Goal: Task Accomplishment & Management: Use online tool/utility

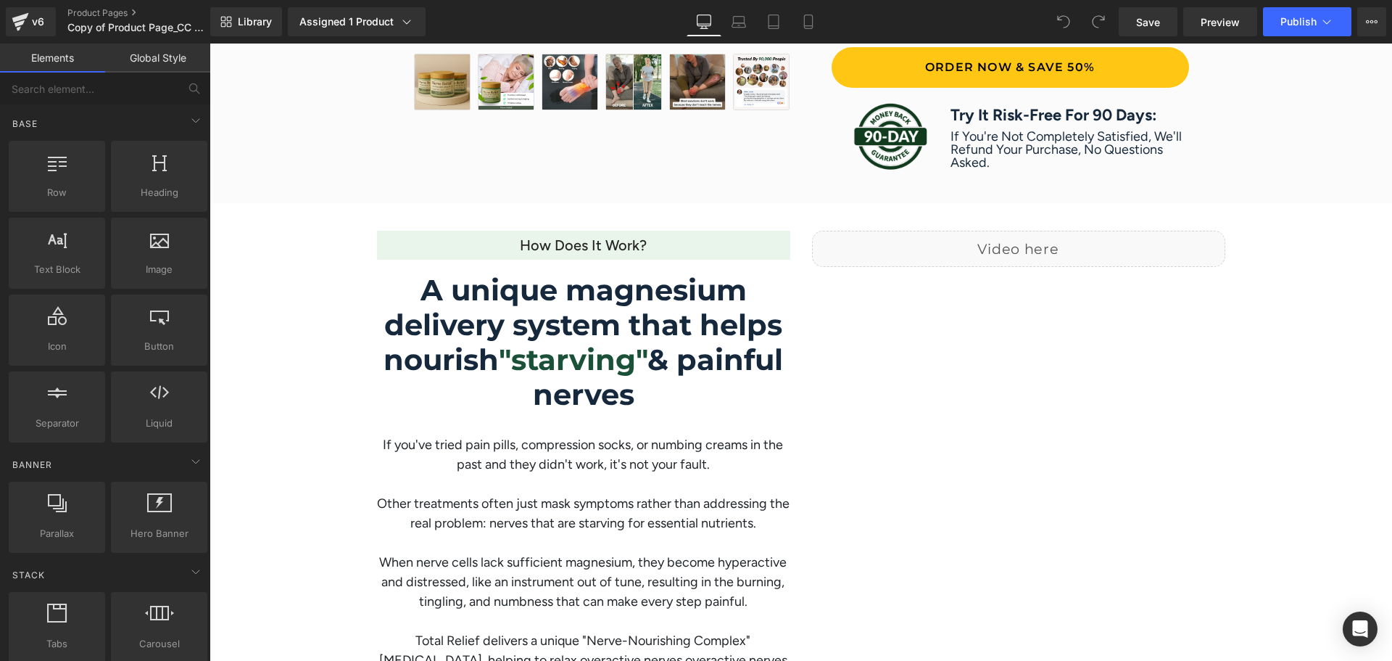
scroll to position [1112, 0]
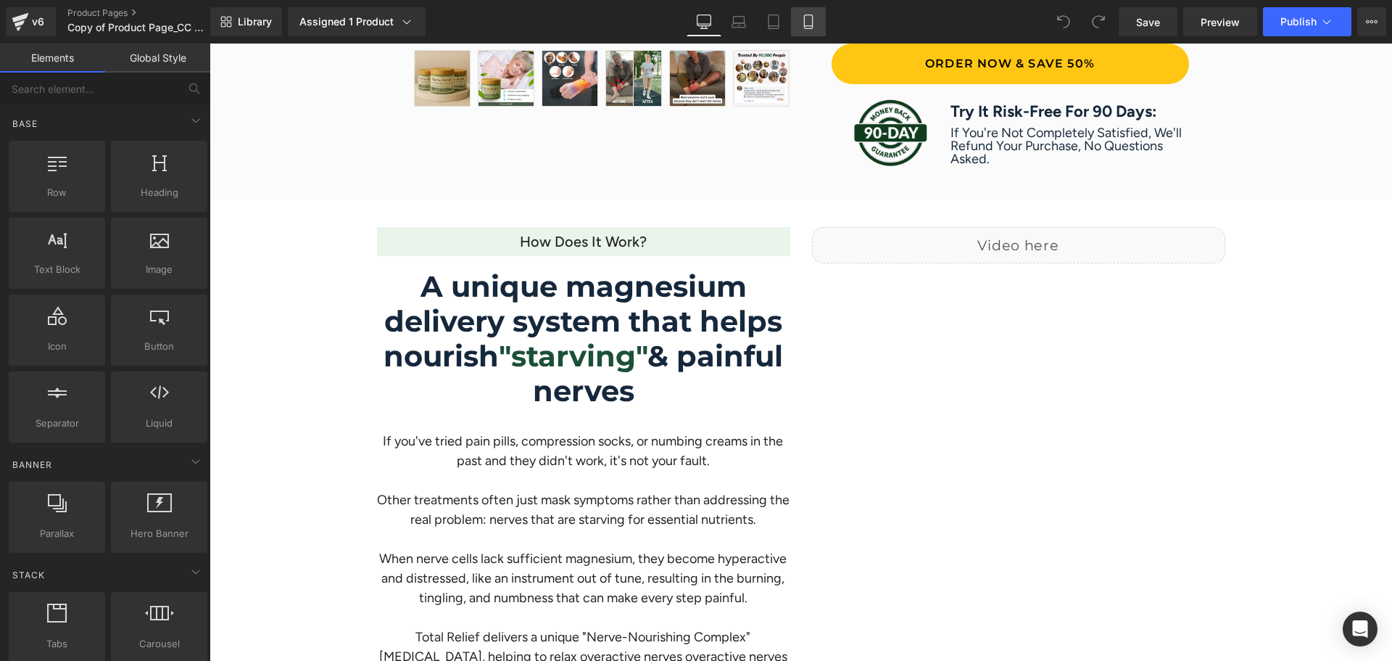
click at [809, 20] on icon at bounding box center [808, 22] width 15 height 15
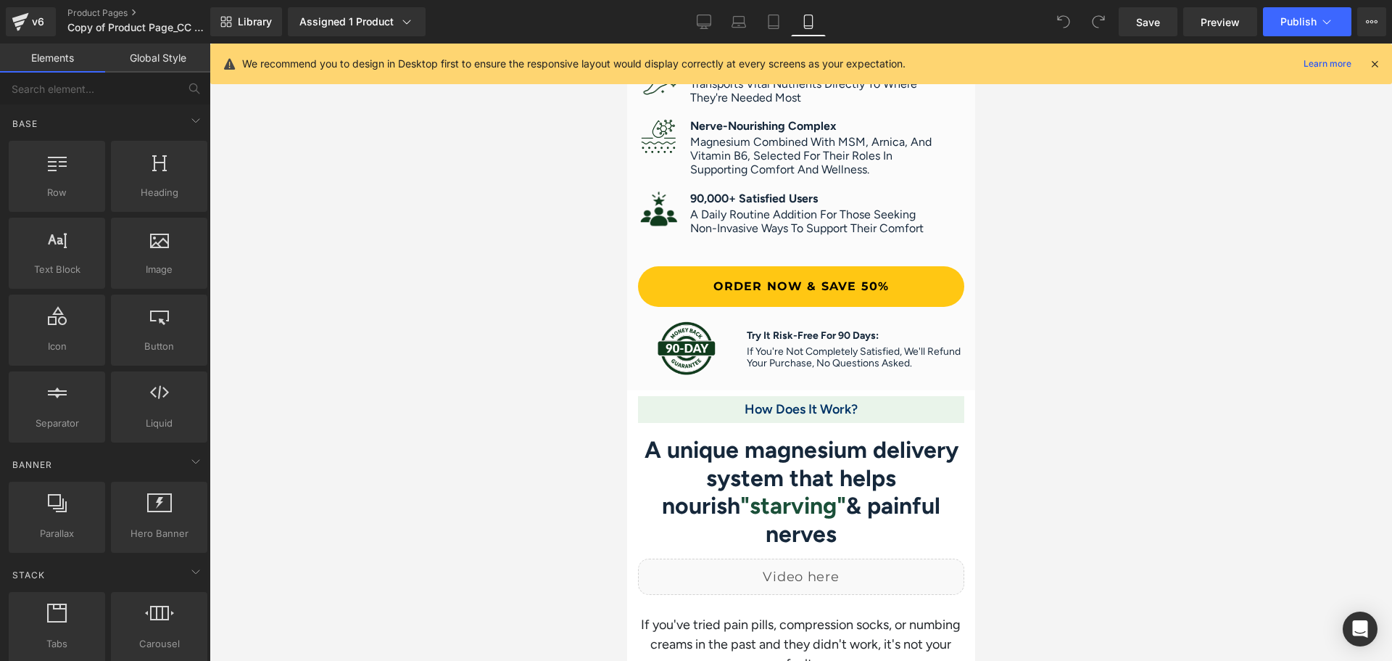
scroll to position [1878, 0]
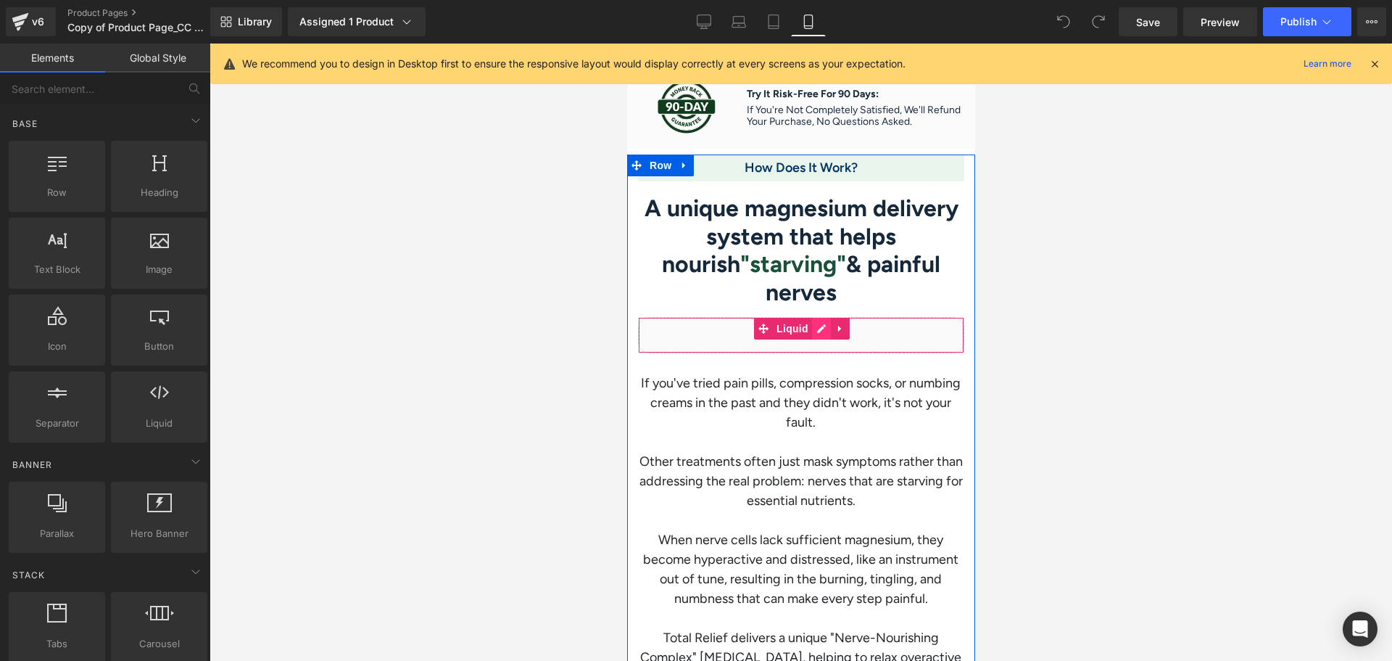
click at [817, 317] on div "Liquid" at bounding box center [800, 335] width 326 height 36
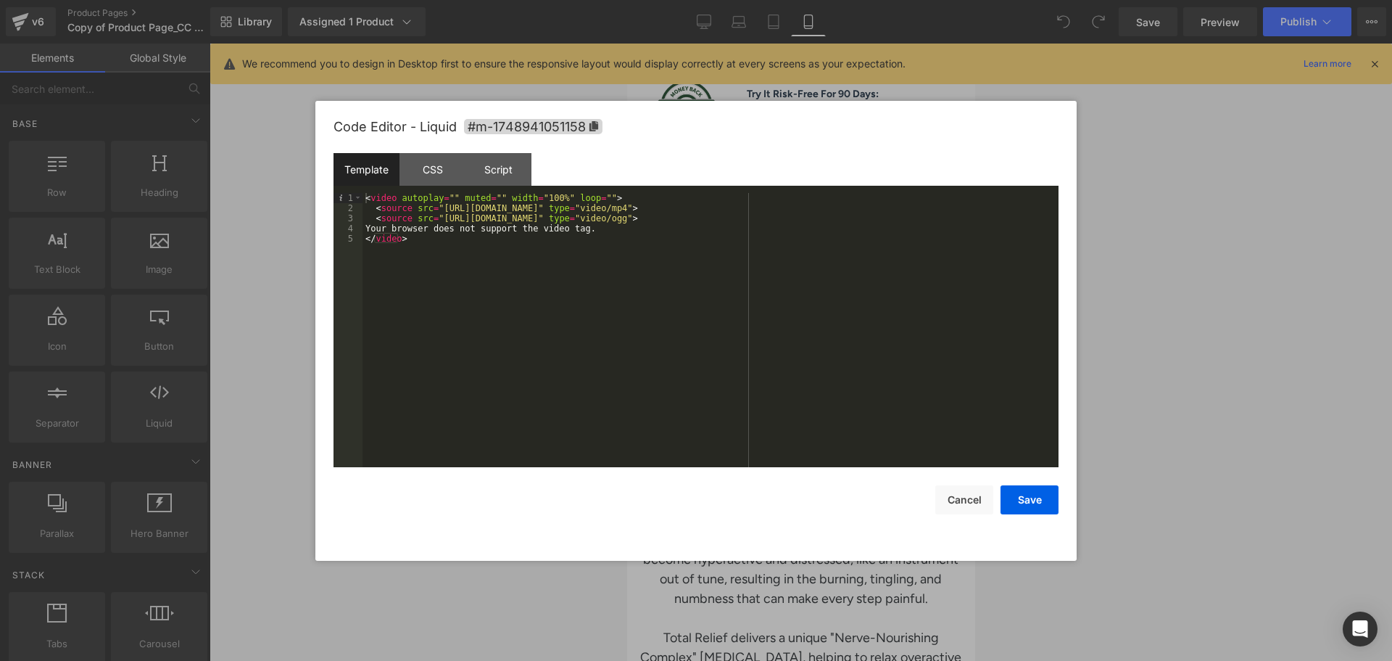
click at [447, 268] on div "< video autoplay = "" muted = "" width = "100%" loop = "" > < source src = "htt…" at bounding box center [711, 340] width 696 height 294
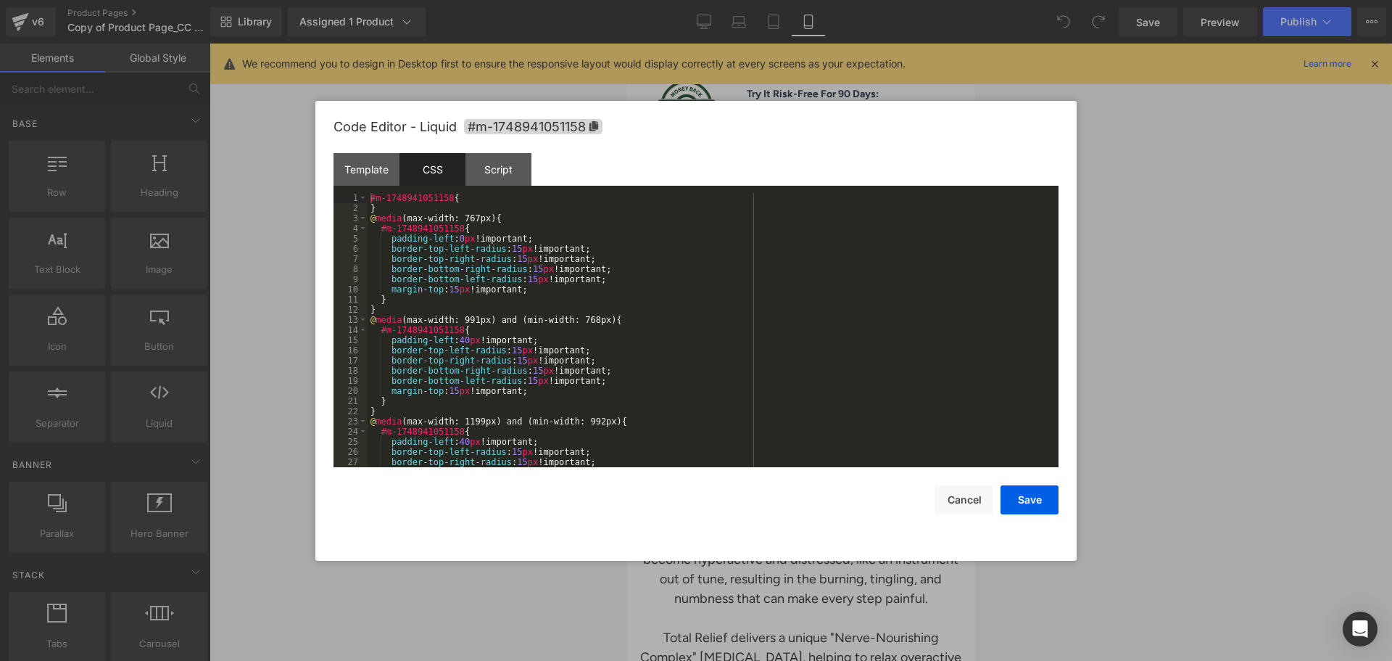
scroll to position [0, 0]
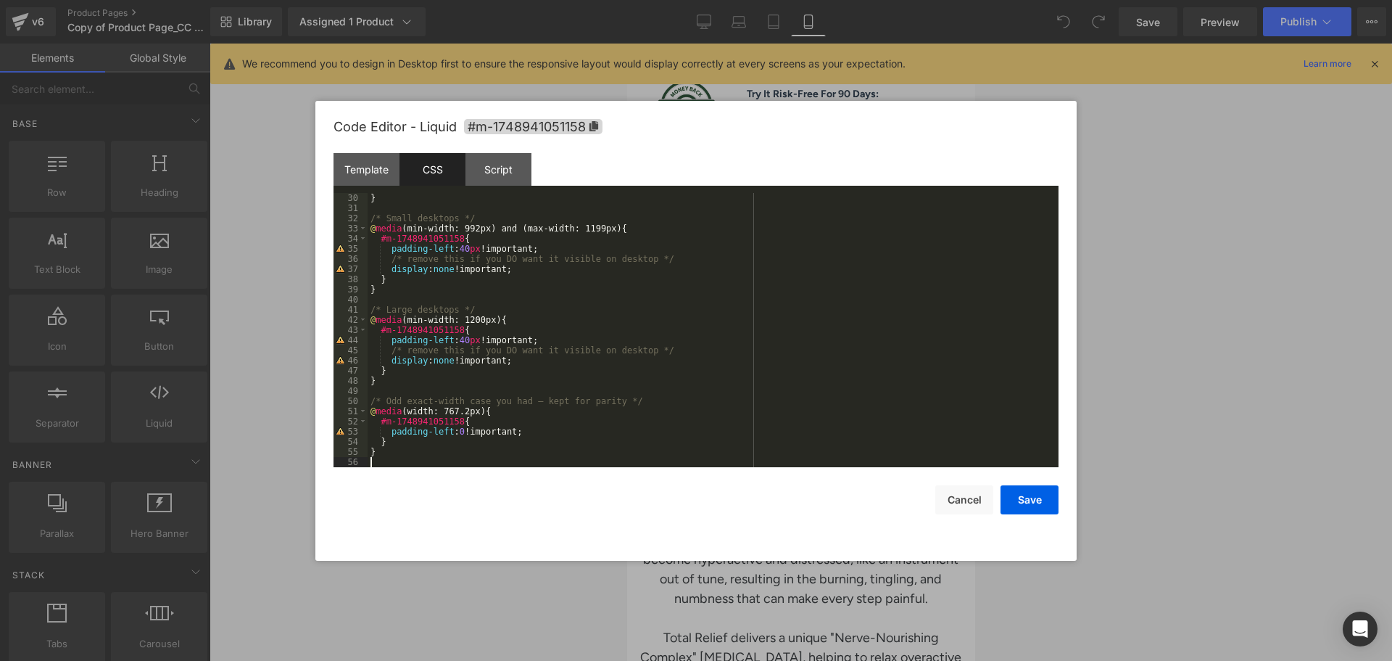
scroll to position [294, 0]
click at [1020, 500] on button "Save" at bounding box center [1030, 499] width 58 height 29
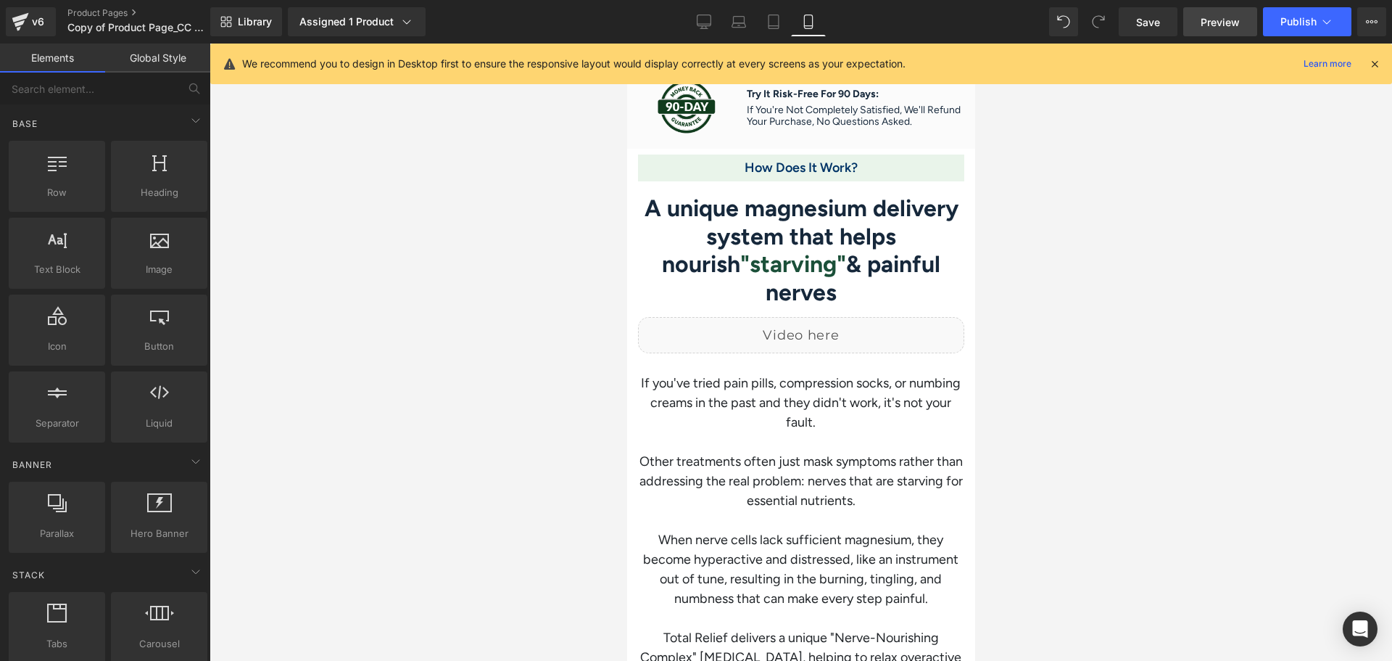
click at [1219, 15] on span "Preview" at bounding box center [1220, 22] width 39 height 15
click at [1145, 16] on span "Save" at bounding box center [1148, 22] width 24 height 15
click at [687, 26] on icon at bounding box center [689, 20] width 14 height 11
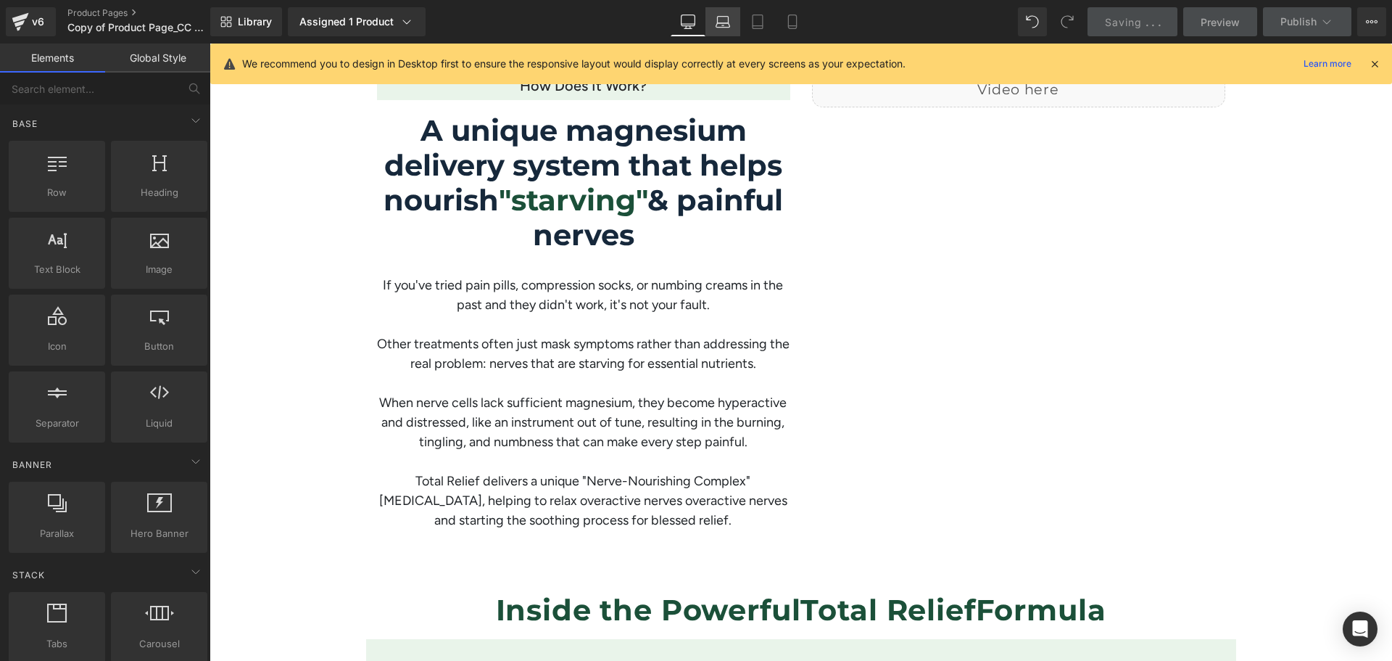
scroll to position [1267, 0]
click at [1210, 28] on span "Preview" at bounding box center [1220, 22] width 39 height 15
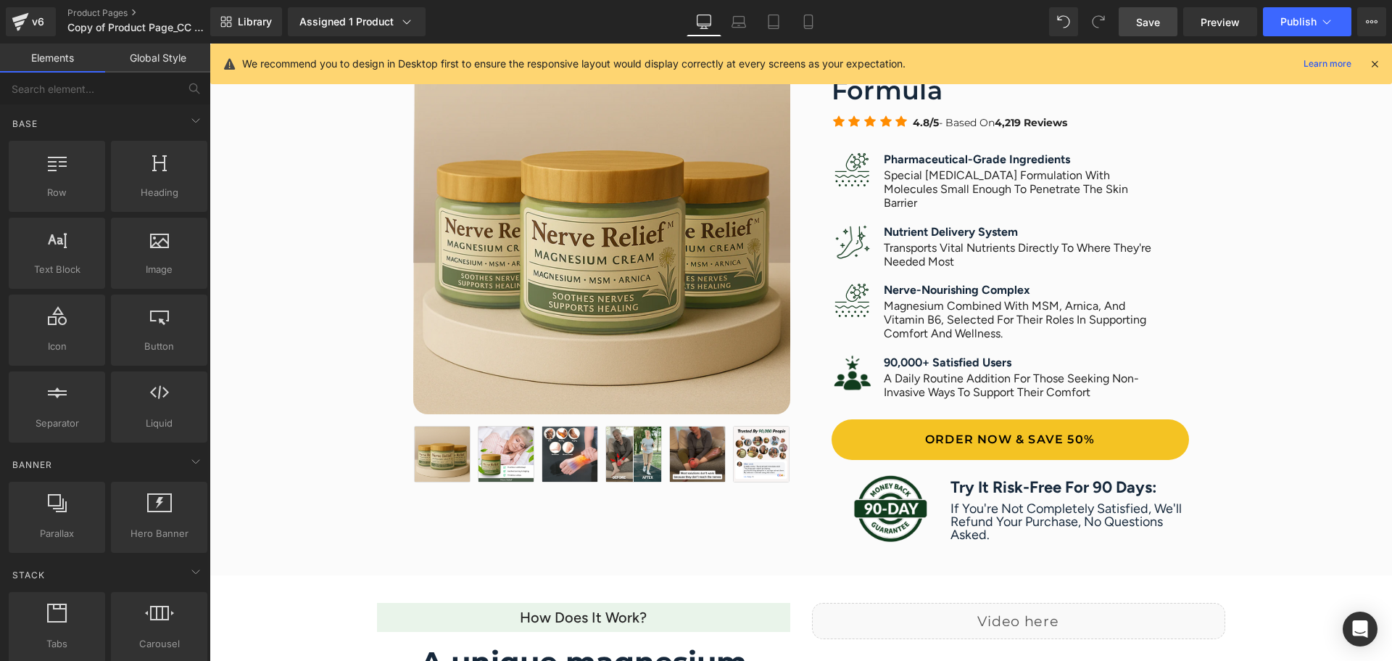
scroll to position [929, 0]
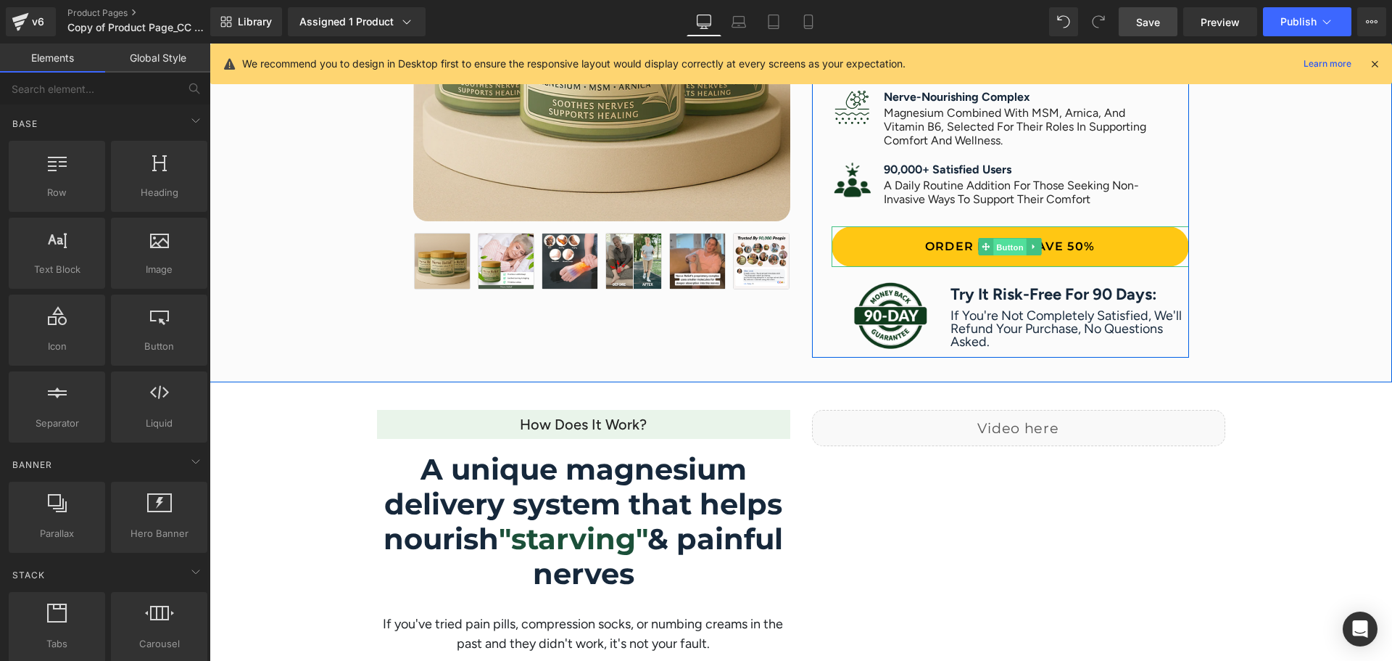
click at [1017, 251] on span "Button" at bounding box center [1009, 247] width 33 height 17
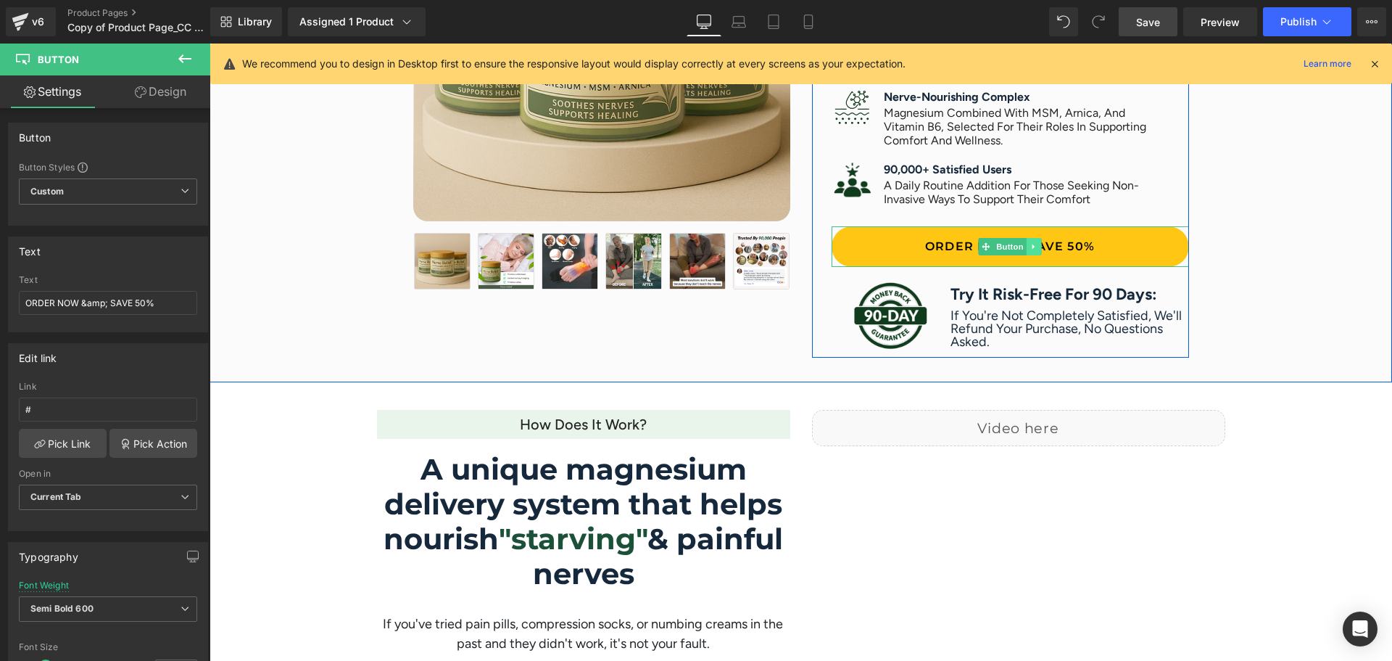
click at [1030, 247] on icon at bounding box center [1034, 246] width 8 height 9
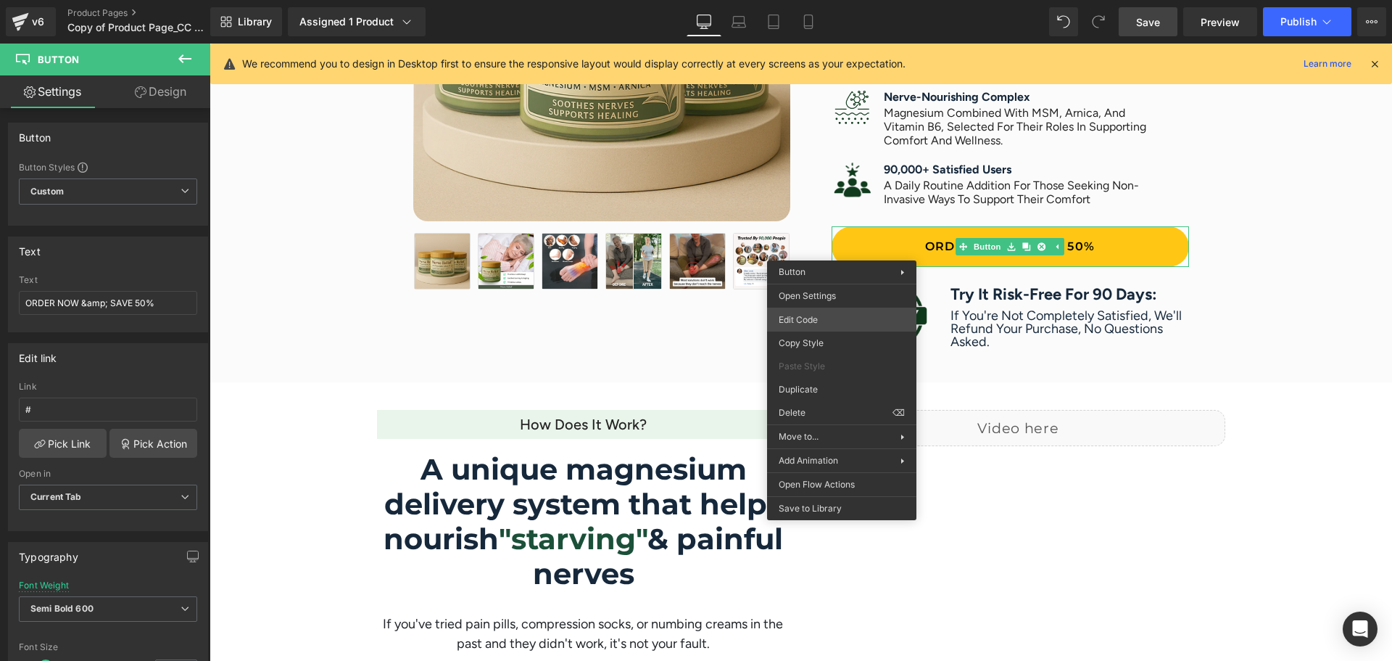
click at [833, 0] on div "Button You are previewing how the will restyle your page. You can not edit Elem…" at bounding box center [696, 0] width 1392 height 0
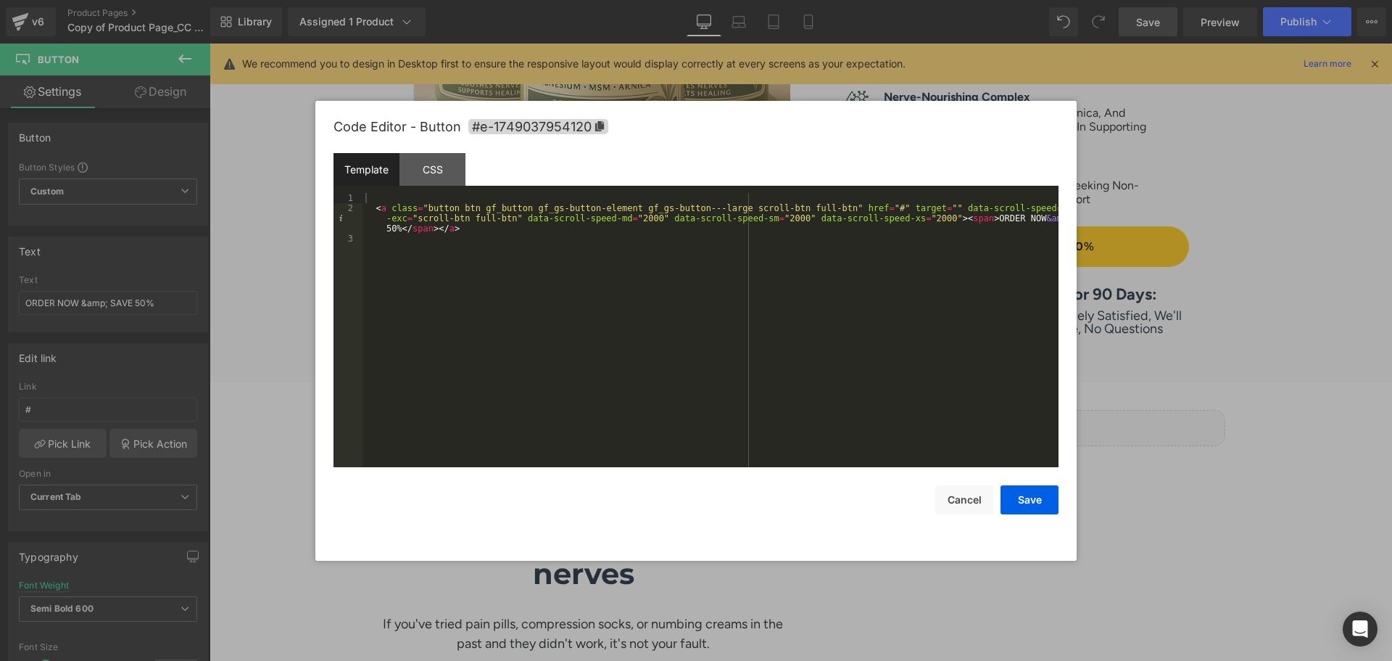
click at [568, 283] on div "< a class = "button btn gf_button gf_gs-button-element gf_gs-button---large scr…" at bounding box center [711, 340] width 696 height 294
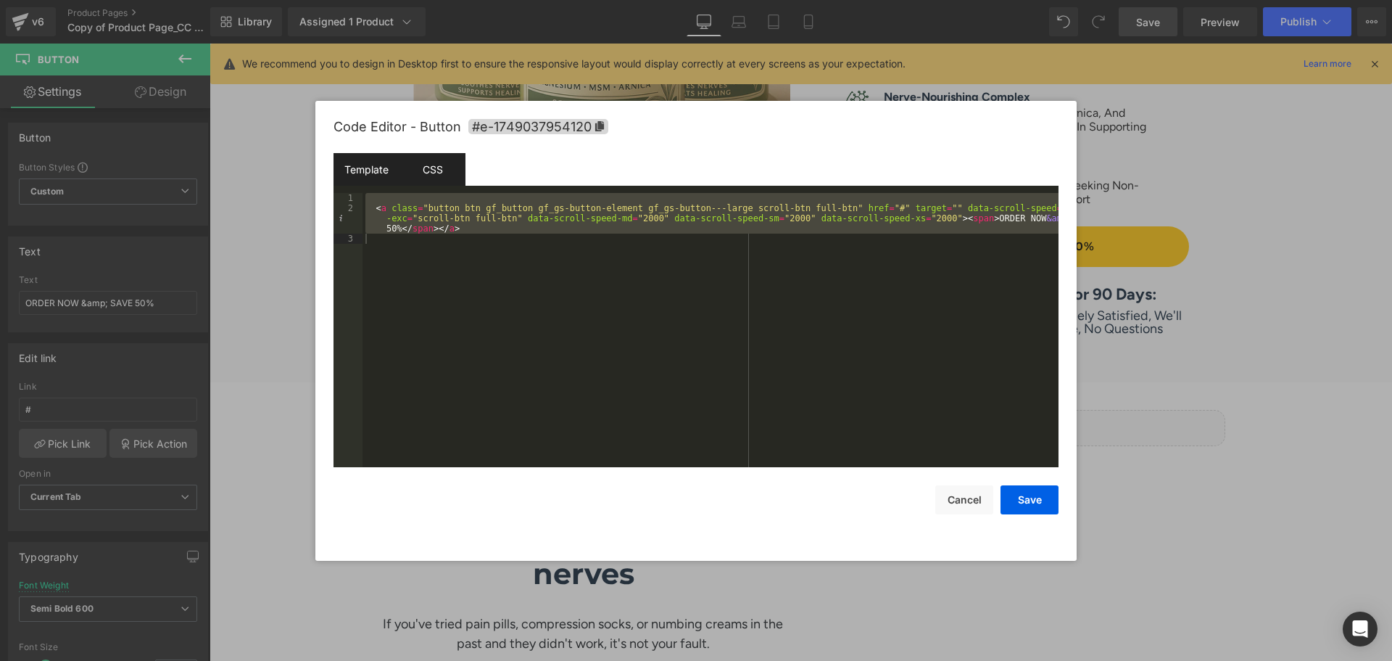
click at [449, 164] on div "CSS" at bounding box center [433, 169] width 66 height 33
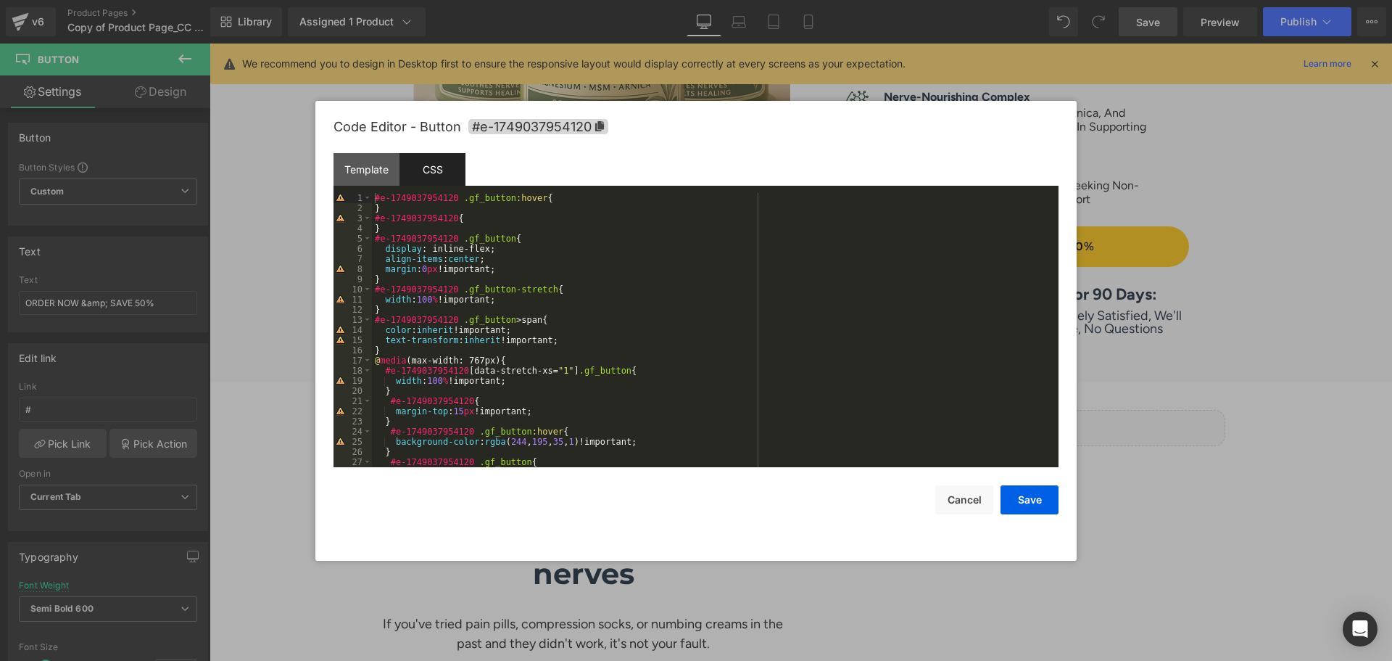
scroll to position [0, 0]
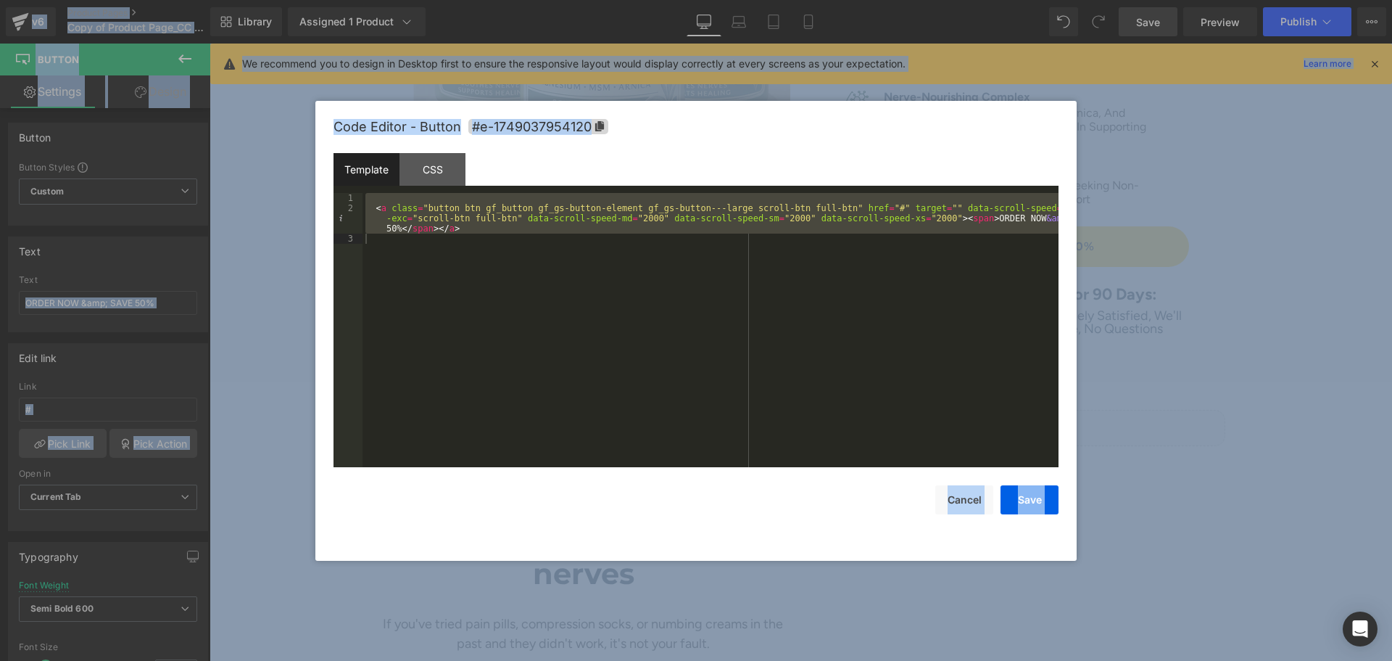
click at [0, 0] on div "< a class = "button btn gf_button gf_gs-button-element gf_gs-button---large scr…" at bounding box center [0, 0] width 0 height 0
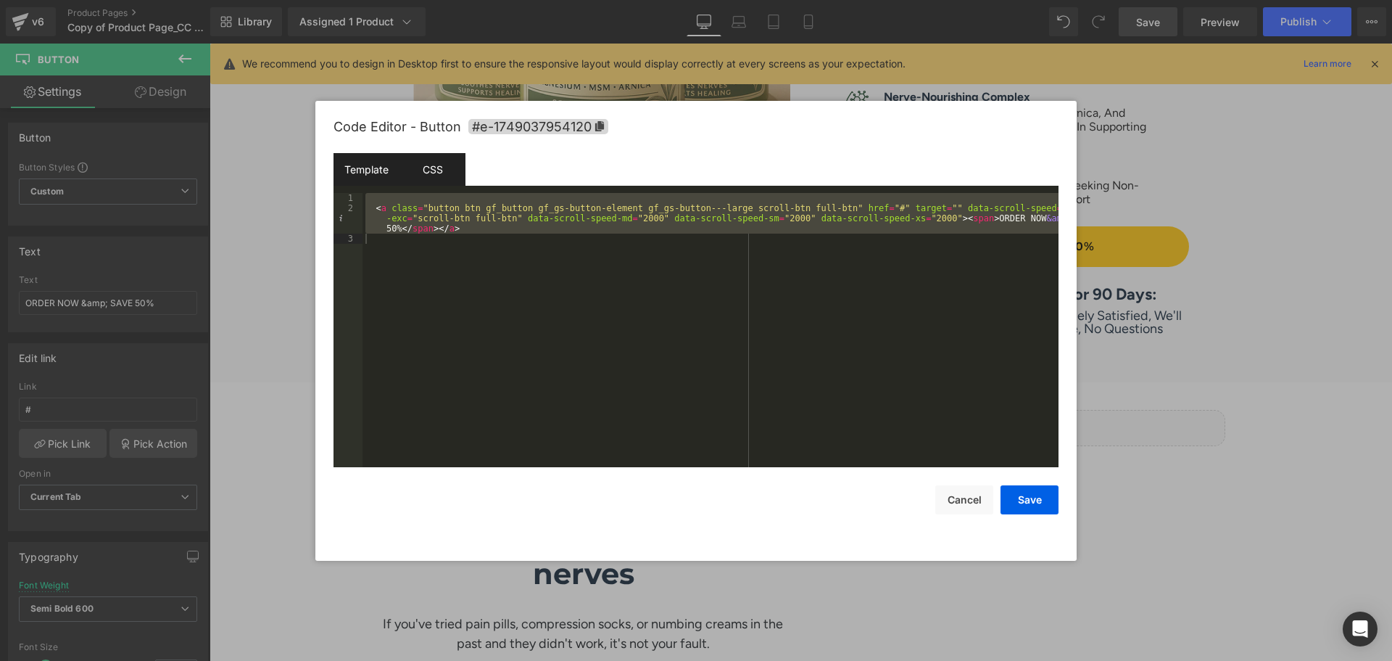
click at [438, 168] on div "CSS" at bounding box center [433, 169] width 66 height 33
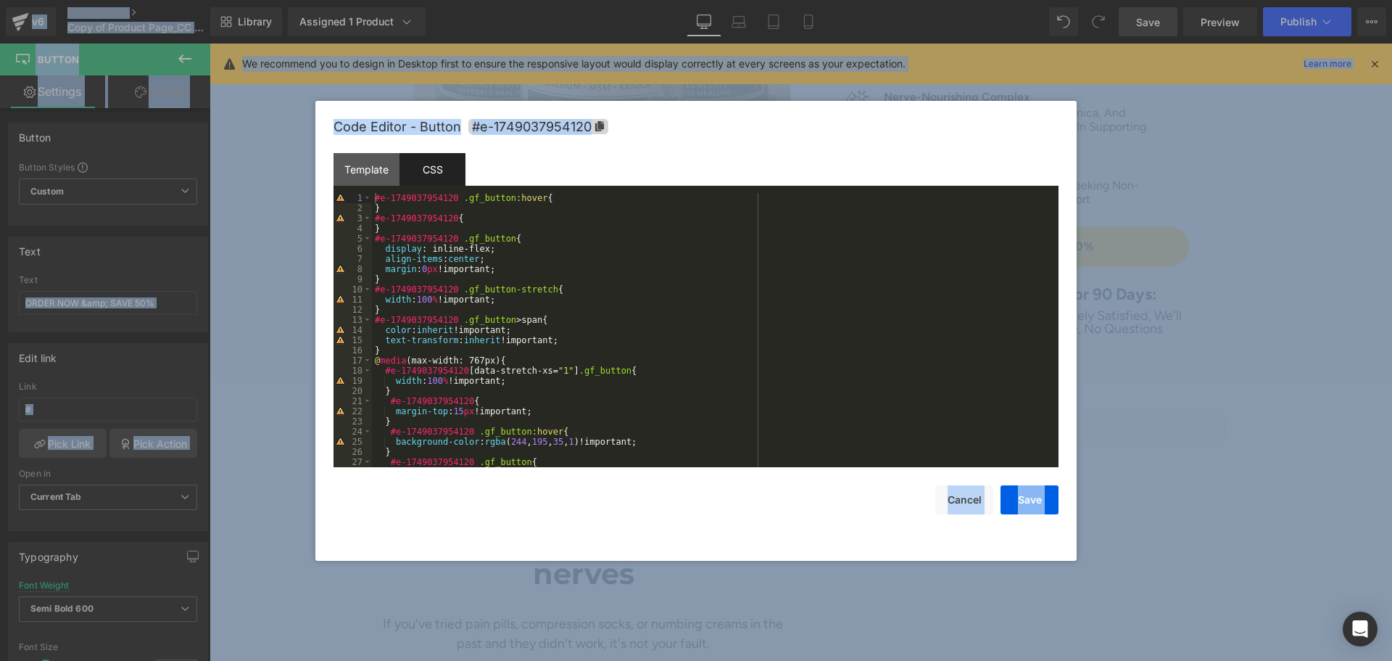
click at [605, 305] on div "#e-1749037954120 .gf_button :hover { } #e-1749037954120 { } #e-1749037954120 .g…" at bounding box center [712, 340] width 681 height 294
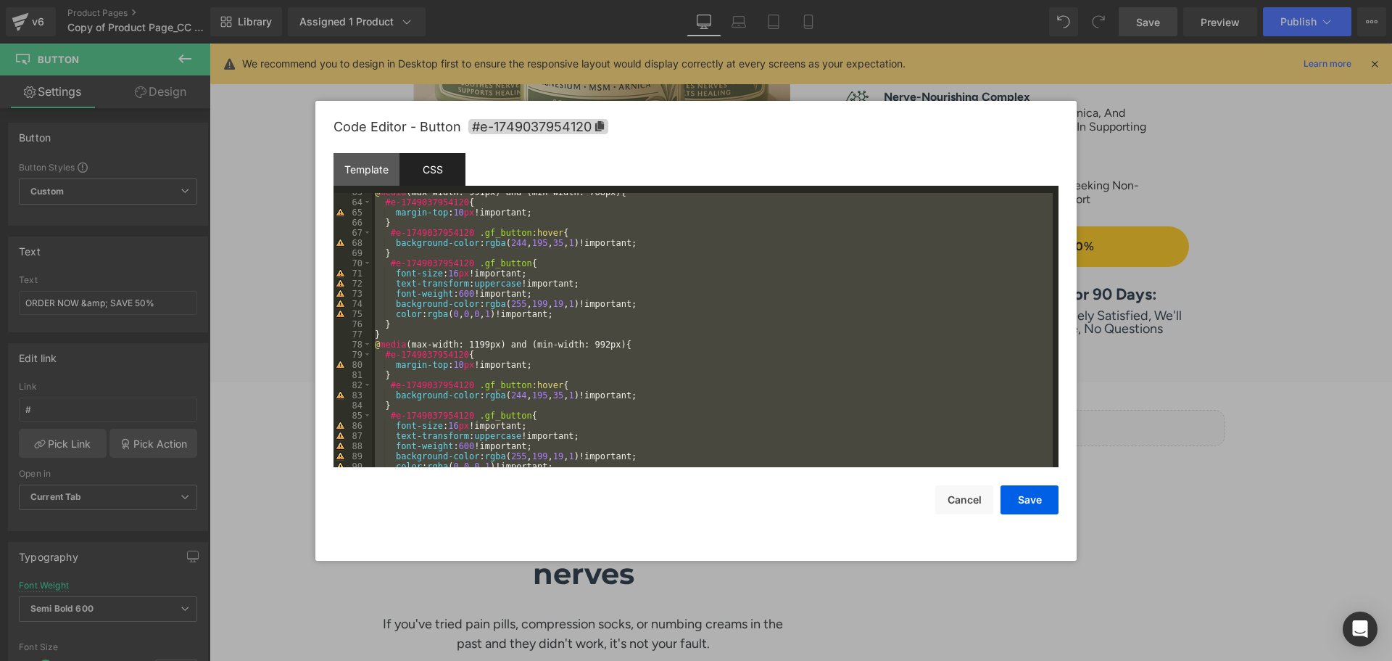
scroll to position [635, 0]
drag, startPoint x: 679, startPoint y: 252, endPoint x: 958, endPoint y: 507, distance: 377.2
click at [958, 507] on button "Cancel" at bounding box center [964, 499] width 58 height 29
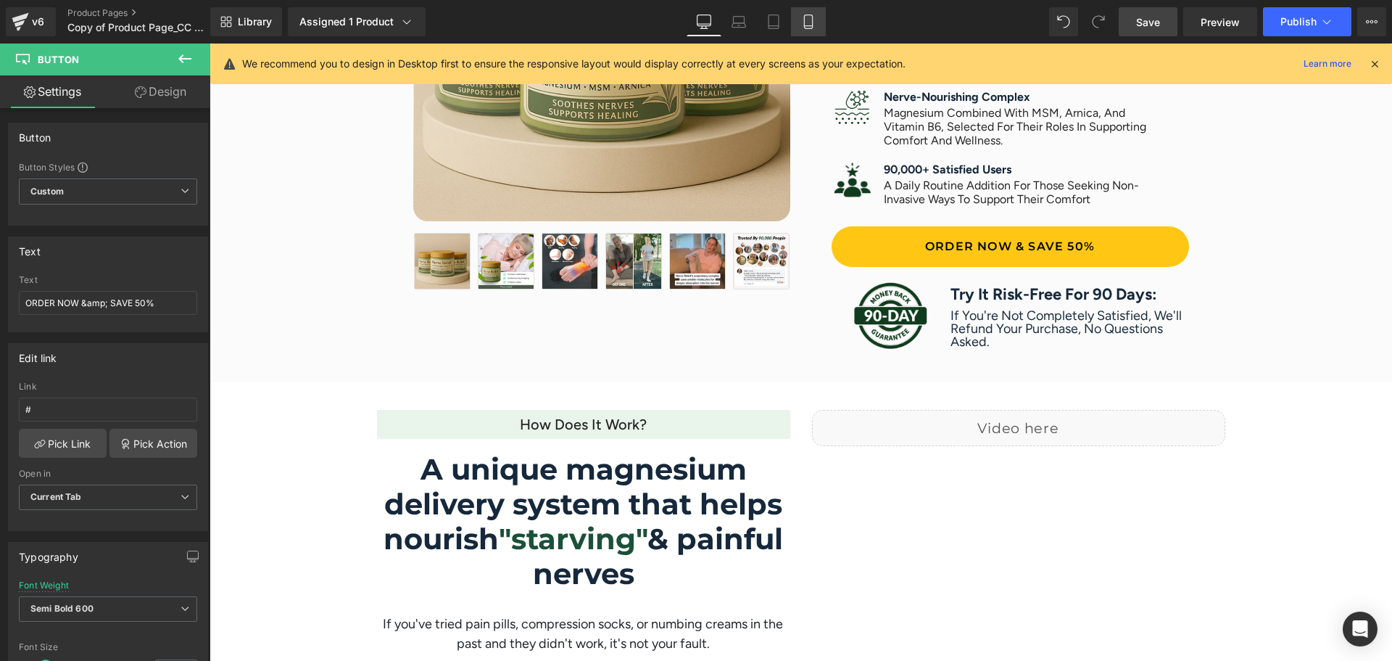
click at [816, 17] on link "Mobile" at bounding box center [808, 21] width 35 height 29
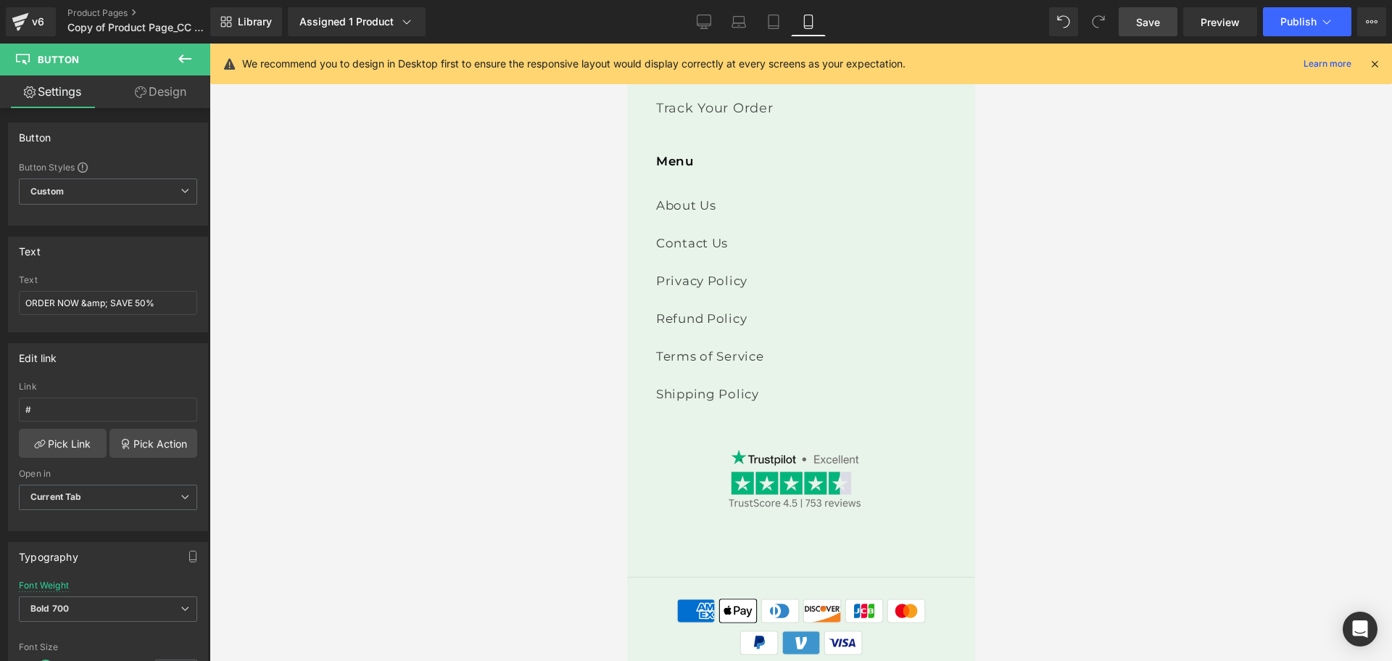
scroll to position [8724, 0]
